Goal: Information Seeking & Learning: Learn about a topic

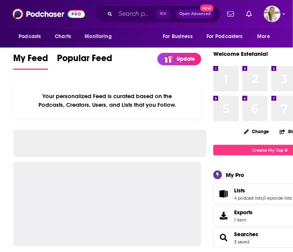
click at [109, 15] on icon "Search podcasts, credits, & more..." at bounding box center [110, 14] width 4 height 4
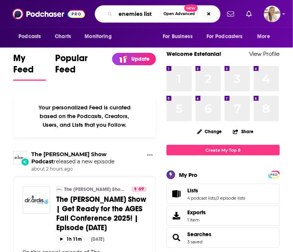
type input "enemies list"
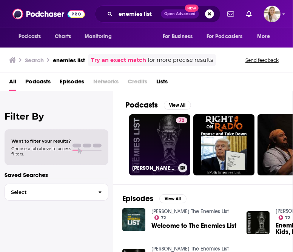
click at [166, 143] on link "72 [PERSON_NAME] The Enemies List" at bounding box center [159, 144] width 61 height 61
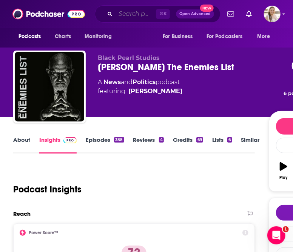
click at [122, 15] on input "Search podcasts, credits, & more..." at bounding box center [136, 14] width 40 height 12
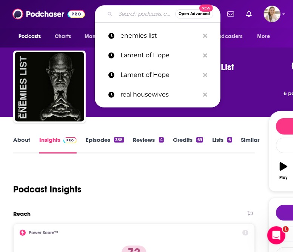
type input ","
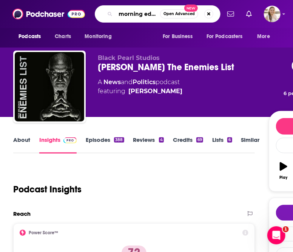
scroll to position [0, 6]
type input "morning edition"
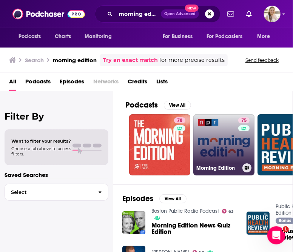
click at [221, 148] on link "75 Morning Edition" at bounding box center [223, 144] width 61 height 61
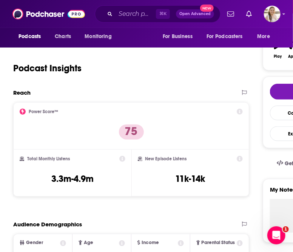
scroll to position [132, 0]
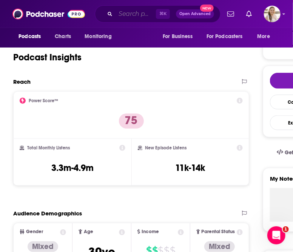
click at [128, 17] on input "Search podcasts, credits, & more..." at bounding box center [136, 14] width 40 height 12
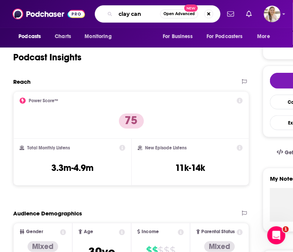
type input "clay cane"
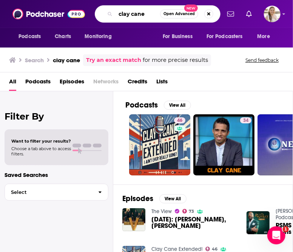
click at [124, 17] on input "clay cane" at bounding box center [138, 14] width 45 height 12
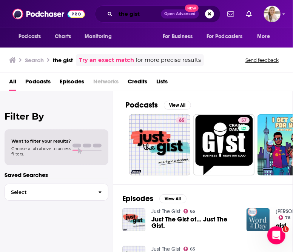
click at [138, 16] on input "the gist" at bounding box center [138, 14] width 45 height 12
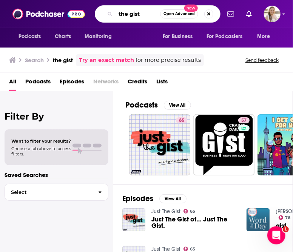
click at [138, 16] on input "the gist" at bounding box center [138, 14] width 45 height 12
type input "[PERSON_NAME]"
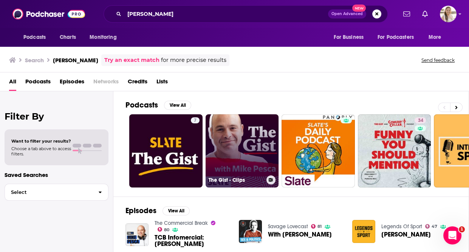
click at [232, 140] on link "The Gist - Clips" at bounding box center [241, 150] width 73 height 73
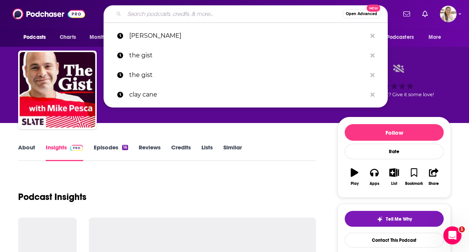
click at [178, 14] on input "Search podcasts, credits, & more..." at bounding box center [233, 14] width 218 height 12
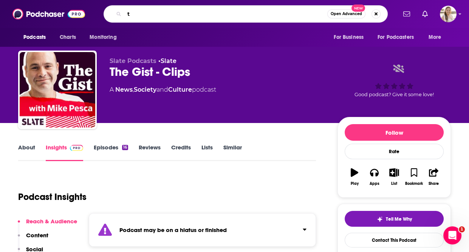
type input "t"
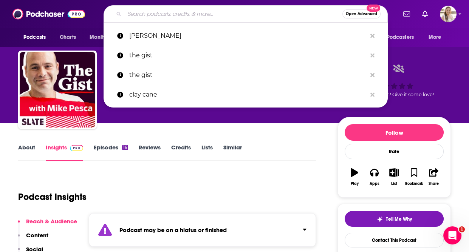
type input "m"
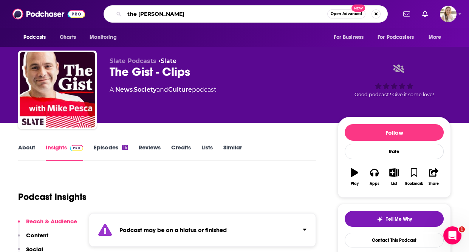
type input "the gist [PERSON_NAME]"
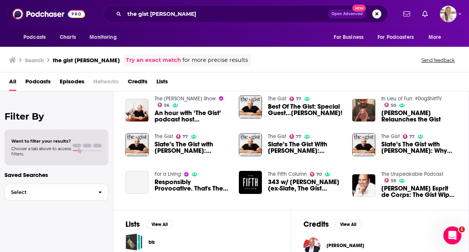
scroll to position [125, 0]
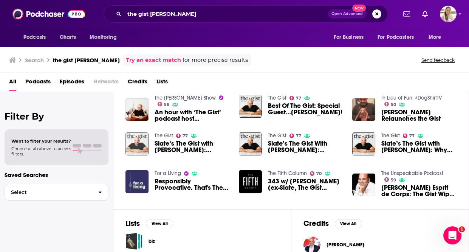
click at [133, 145] on img "Slate’s The Gist with Mike Pesca: Russian Reality, Colonial Bestiality" at bounding box center [136, 144] width 23 height 23
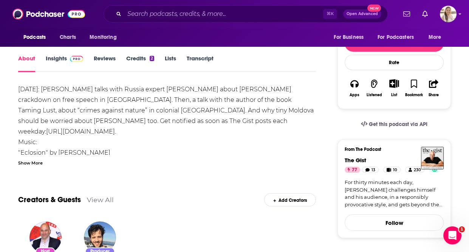
scroll to position [119, 0]
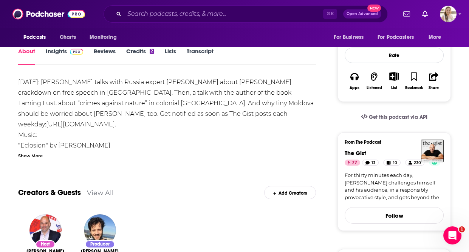
click at [59, 55] on link "Insights" at bounding box center [64, 56] width 37 height 17
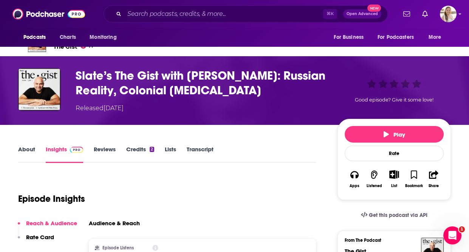
scroll to position [16, 0]
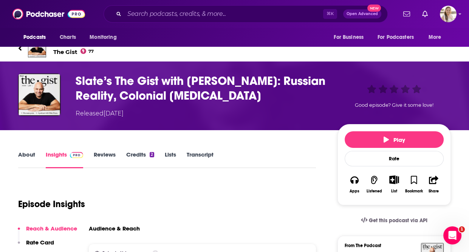
click at [64, 52] on span "The Gist 77" at bounding box center [82, 51] width 59 height 7
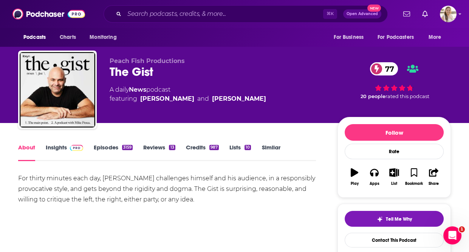
click at [67, 148] on span at bounding box center [75, 147] width 16 height 7
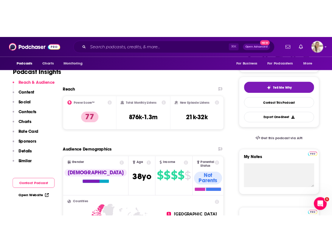
scroll to position [151, 0]
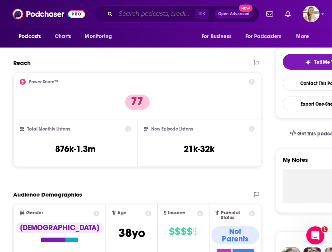
click at [138, 14] on input "Search podcasts, credits, & more..." at bounding box center [155, 14] width 79 height 12
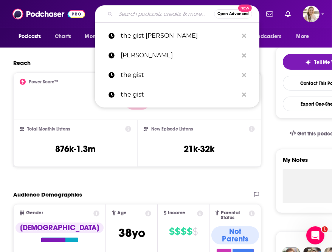
paste input "Native Land"
type input "Native Land"
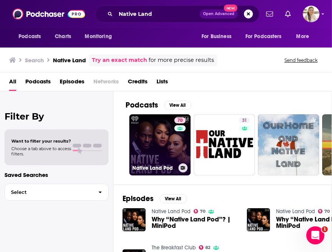
click at [157, 138] on link "70 Native Land Pod" at bounding box center [159, 144] width 61 height 61
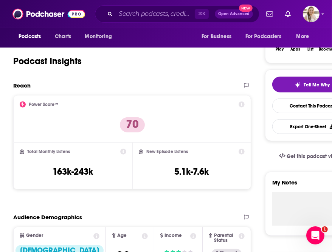
scroll to position [133, 0]
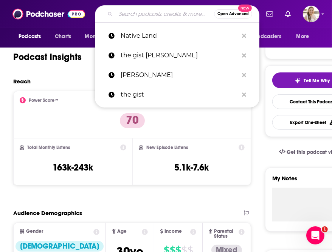
click at [174, 19] on input "Search podcasts, credits, & more..." at bounding box center [165, 14] width 98 height 12
paste input "Fast Politics w. [PERSON_NAME]"
type input "Fast Politics w. [PERSON_NAME]"
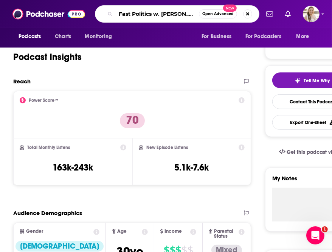
scroll to position [0, 9]
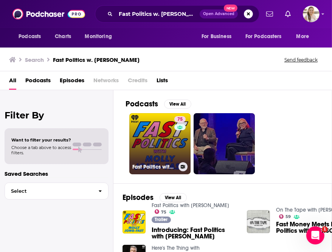
click at [167, 142] on link "75 Fast Politics with [PERSON_NAME]" at bounding box center [159, 143] width 61 height 61
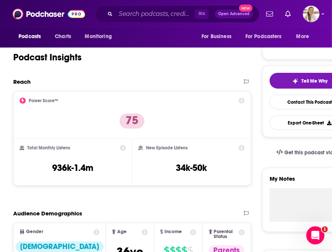
scroll to position [133, 0]
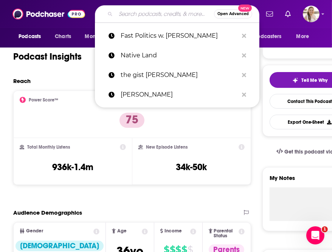
click at [151, 18] on input "Search podcasts, credits, & more..." at bounding box center [165, 14] width 98 height 12
paste input "The Ringer / Higher Learning"
type input "The Ringer / Higher Learning"
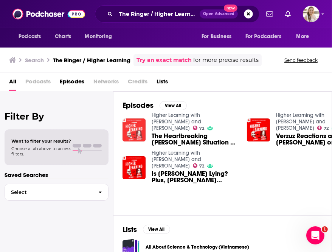
click at [139, 131] on img "The Heartbreaking Ralph Yarl Situation & the Ghost of Freakniks Past | Higher L…" at bounding box center [133, 130] width 23 height 23
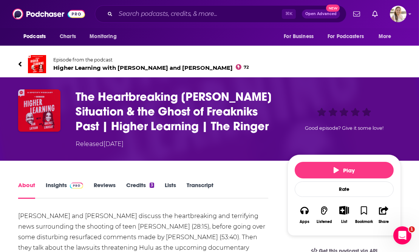
click at [42, 113] on img "The Heartbreaking Ralph Yarl Situation & the Ghost of Freakniks Past | Higher L…" at bounding box center [39, 111] width 42 height 42
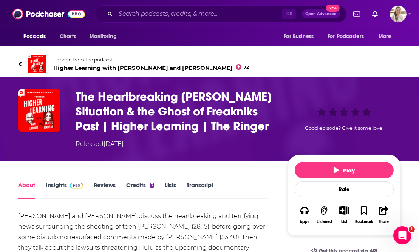
click at [94, 67] on span "Higher Learning with [PERSON_NAME] and [PERSON_NAME] 72" at bounding box center [151, 67] width 196 height 7
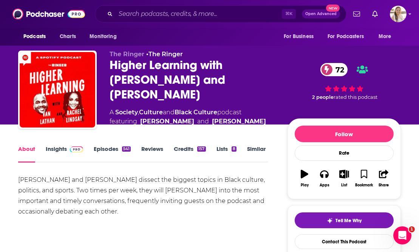
click at [66, 147] on link "Insights" at bounding box center [64, 153] width 37 height 17
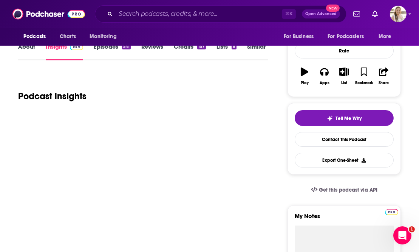
scroll to position [146, 0]
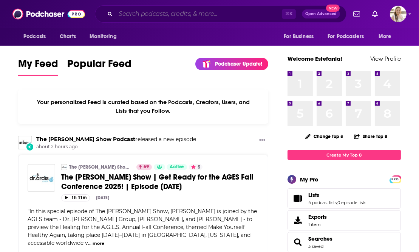
click at [150, 13] on input "Search podcasts, credits, & more..." at bounding box center [199, 14] width 166 height 12
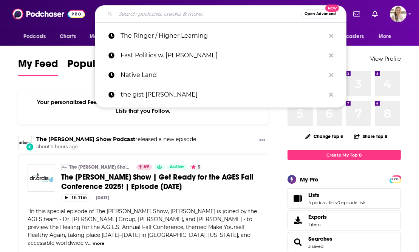
paste input "Young Turks"
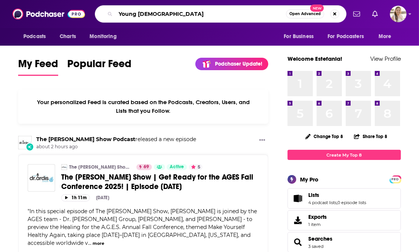
type input "Young Turks"
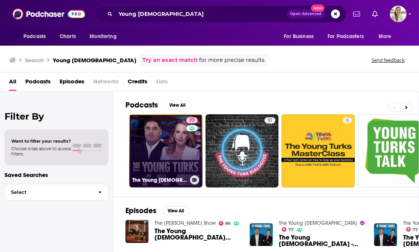
click at [169, 149] on link "77 The Young Turks" at bounding box center [165, 150] width 73 height 73
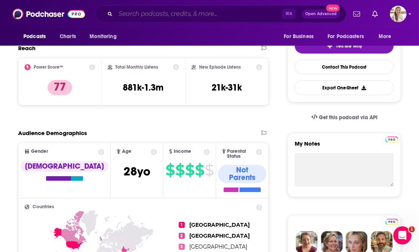
click at [124, 14] on input "Search podcasts, credits, & more..." at bounding box center [199, 14] width 166 height 12
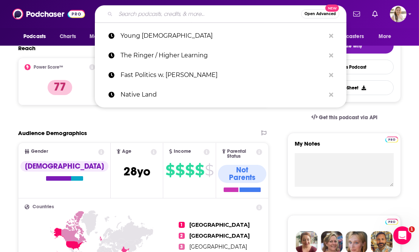
paste input "BBC Americast"
type input "BBC Americast"
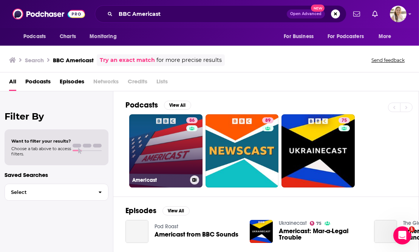
click at [182, 147] on link "86 Americast" at bounding box center [165, 150] width 73 height 73
